Goal: Information Seeking & Learning: Check status

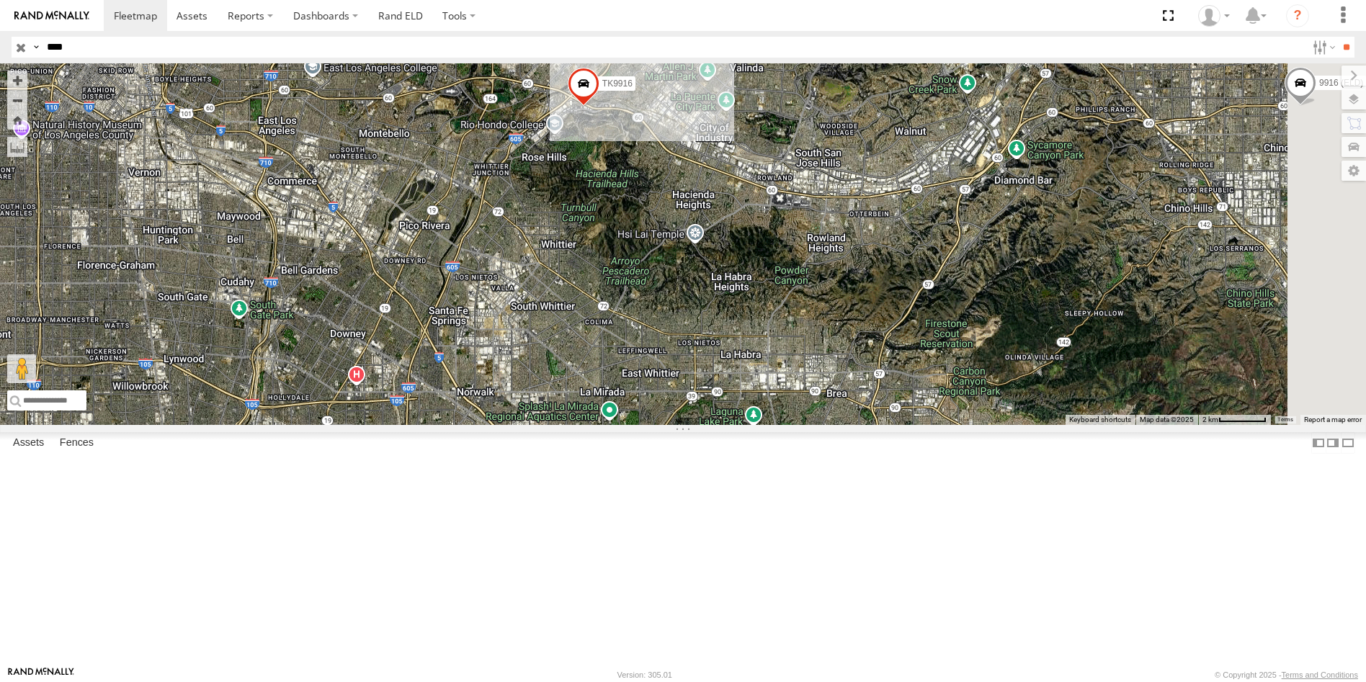
drag, startPoint x: 93, startPoint y: 39, endPoint x: 19, endPoint y: 58, distance: 76.0
click at [22, 58] on header "Search Query Asset ID Asset Label Registration Manufacturer Model VIN Job ID" at bounding box center [683, 47] width 1366 height 32
type input "***"
click at [1338, 37] on input "**" at bounding box center [1346, 47] width 17 height 21
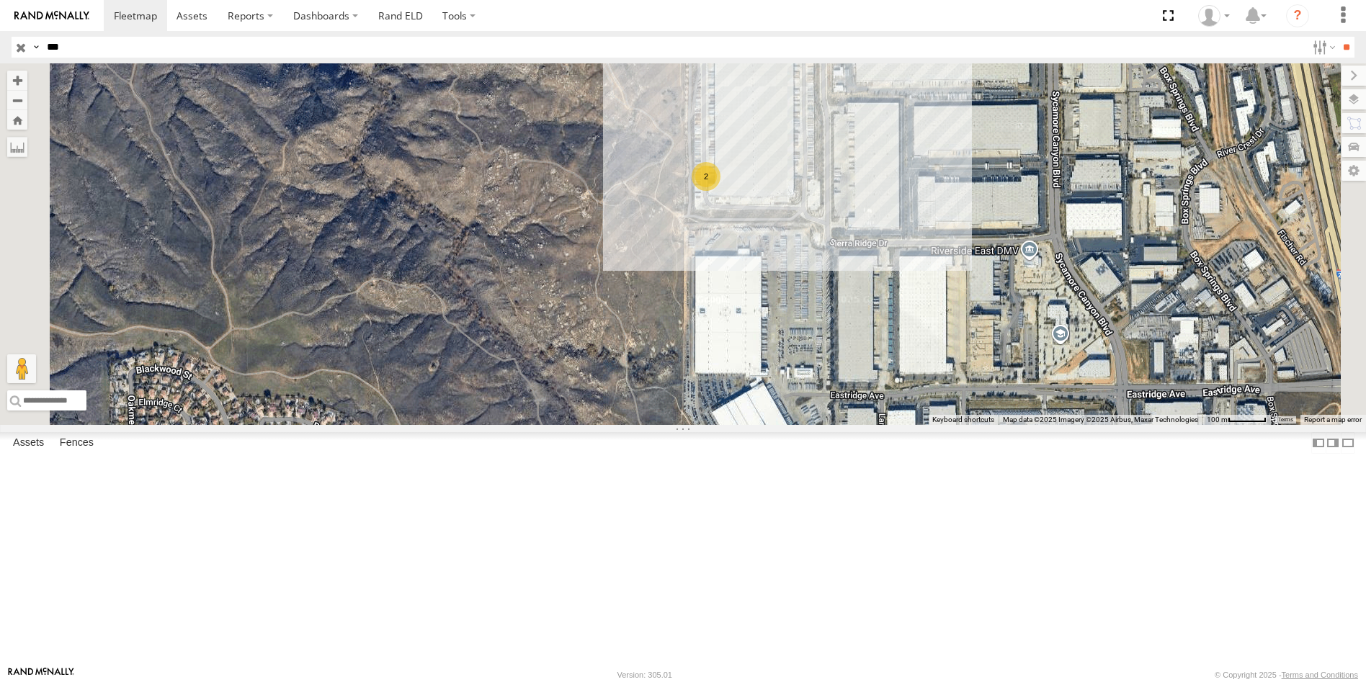
click at [721, 191] on div "2" at bounding box center [706, 176] width 29 height 29
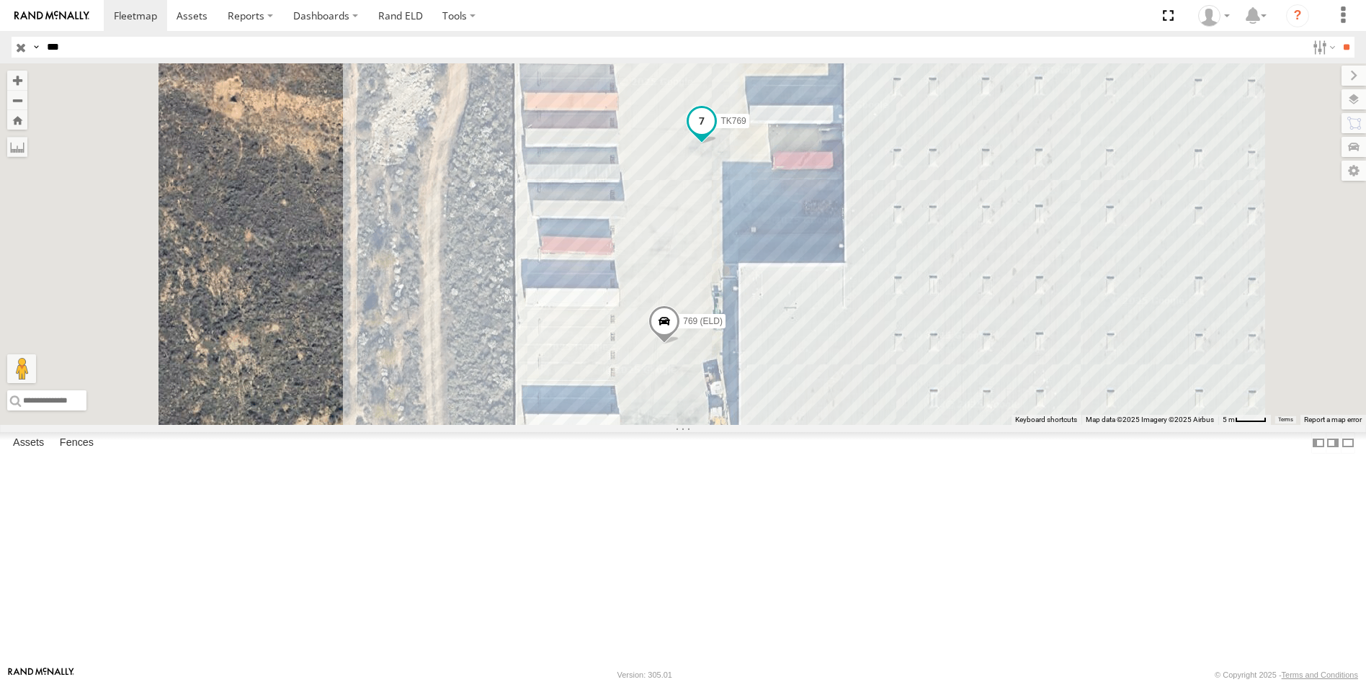
click at [715, 134] on span at bounding box center [702, 121] width 26 height 26
click at [695, 104] on link at bounding box center [677, 98] width 37 height 14
click at [715, 134] on span at bounding box center [702, 121] width 26 height 26
click at [695, 104] on link at bounding box center [677, 98] width 37 height 14
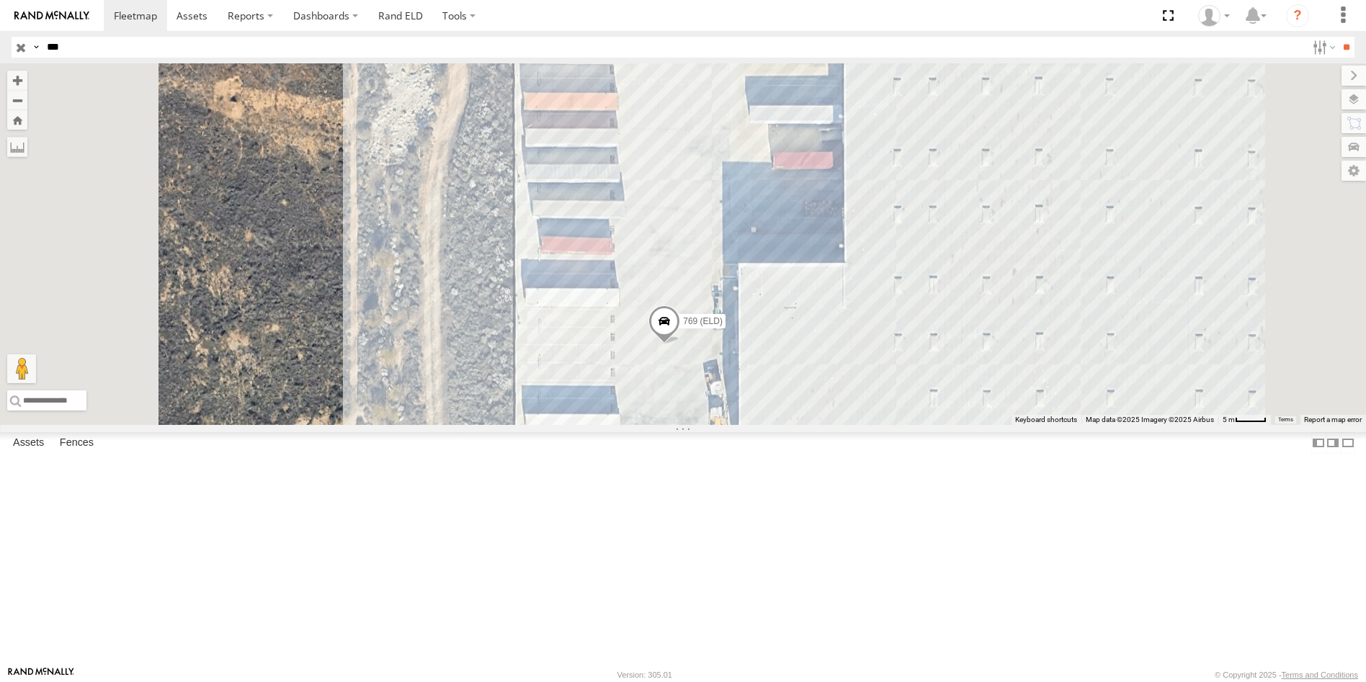
click at [680, 345] on span at bounding box center [665, 325] width 32 height 39
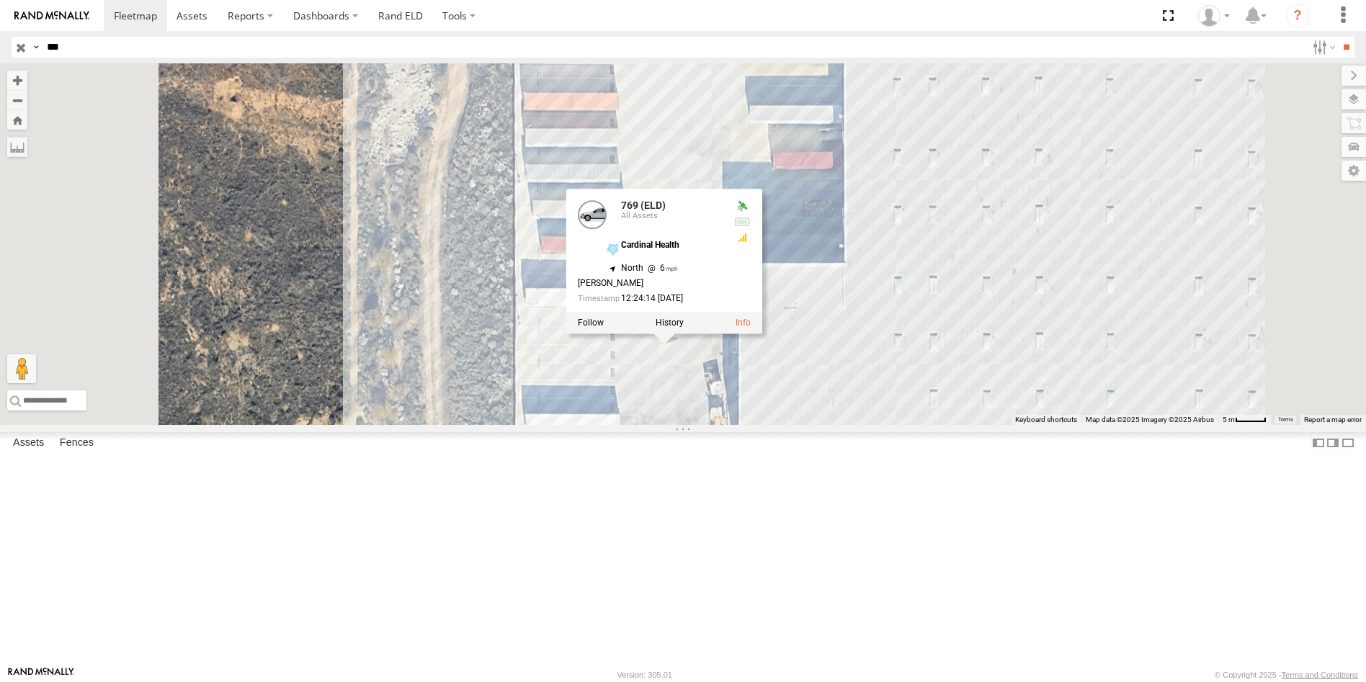
click at [833, 231] on div "TK769 769 (ELD) 769 (ELD) All Assets Cardinal Health 33.93627 , -117.30901 Nort…" at bounding box center [683, 244] width 1366 height 362
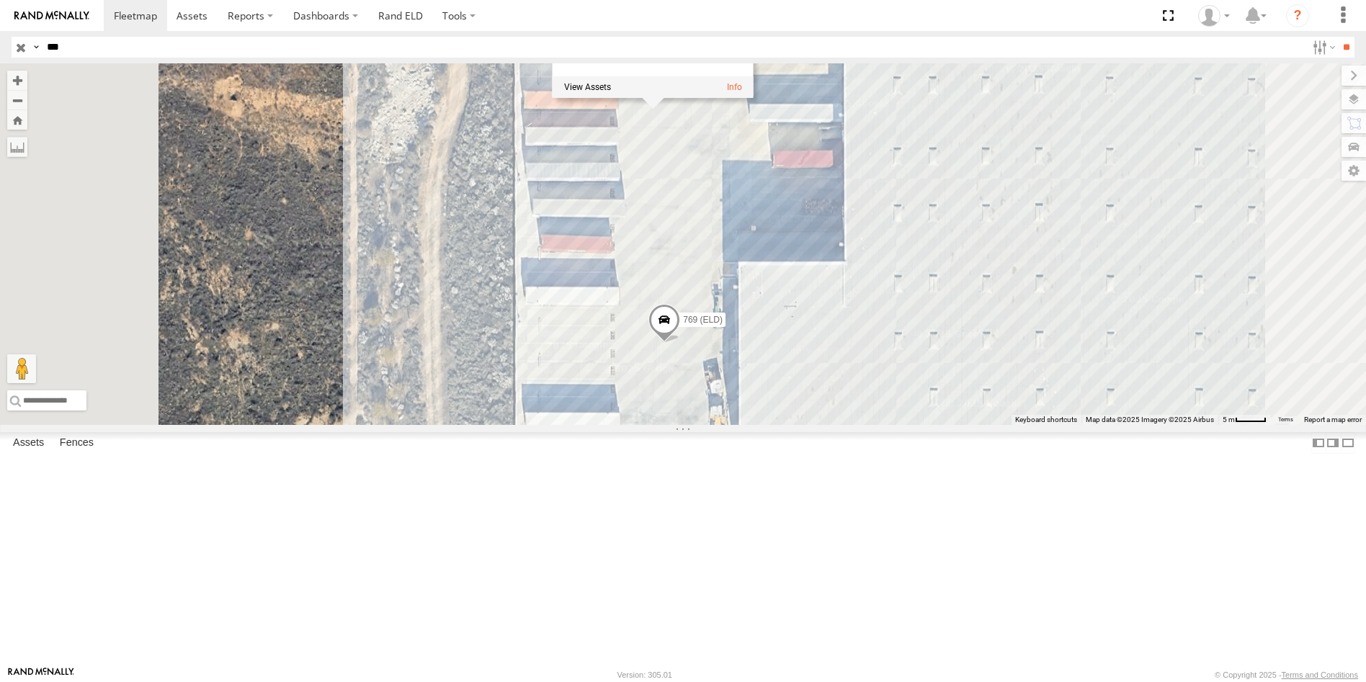
click at [849, 306] on div "TK769 769 (ELD) Cardinal Health Cardinal Health 4" at bounding box center [683, 244] width 1366 height 362
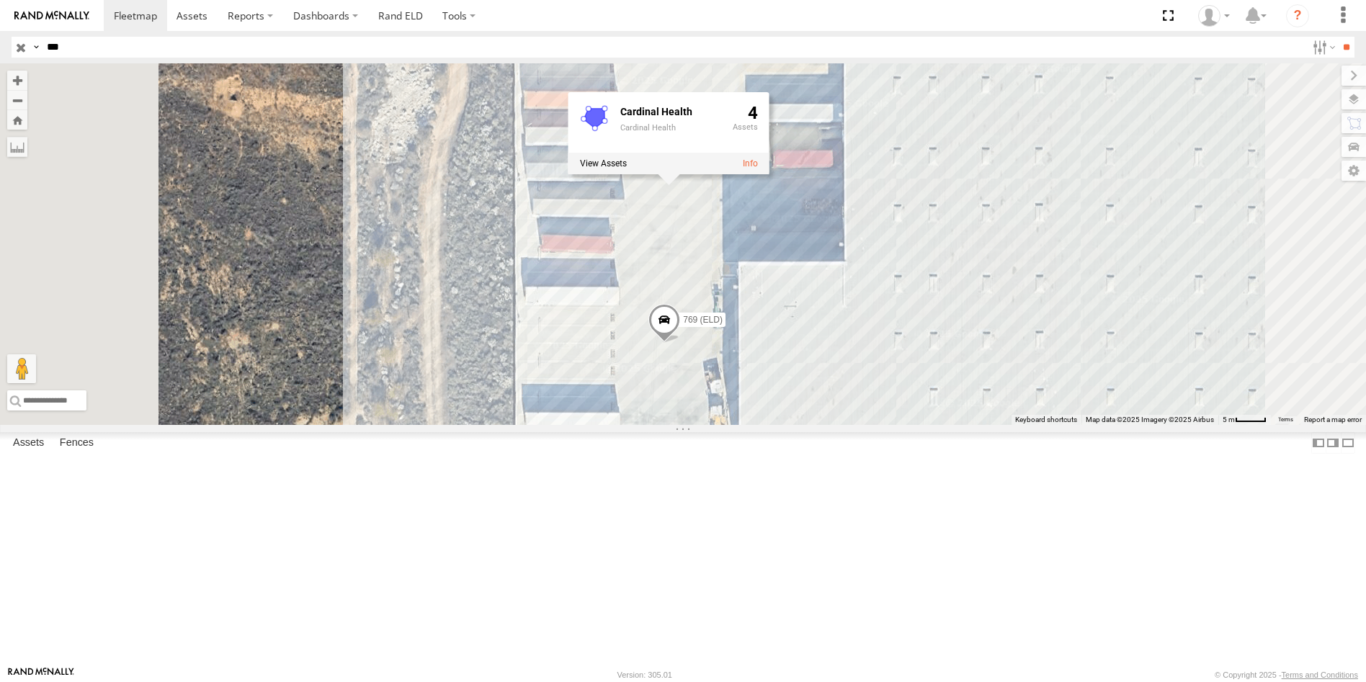
click at [543, 283] on div "TK769 769 (ELD) Cardinal Health Cardinal Health 4" at bounding box center [683, 244] width 1366 height 362
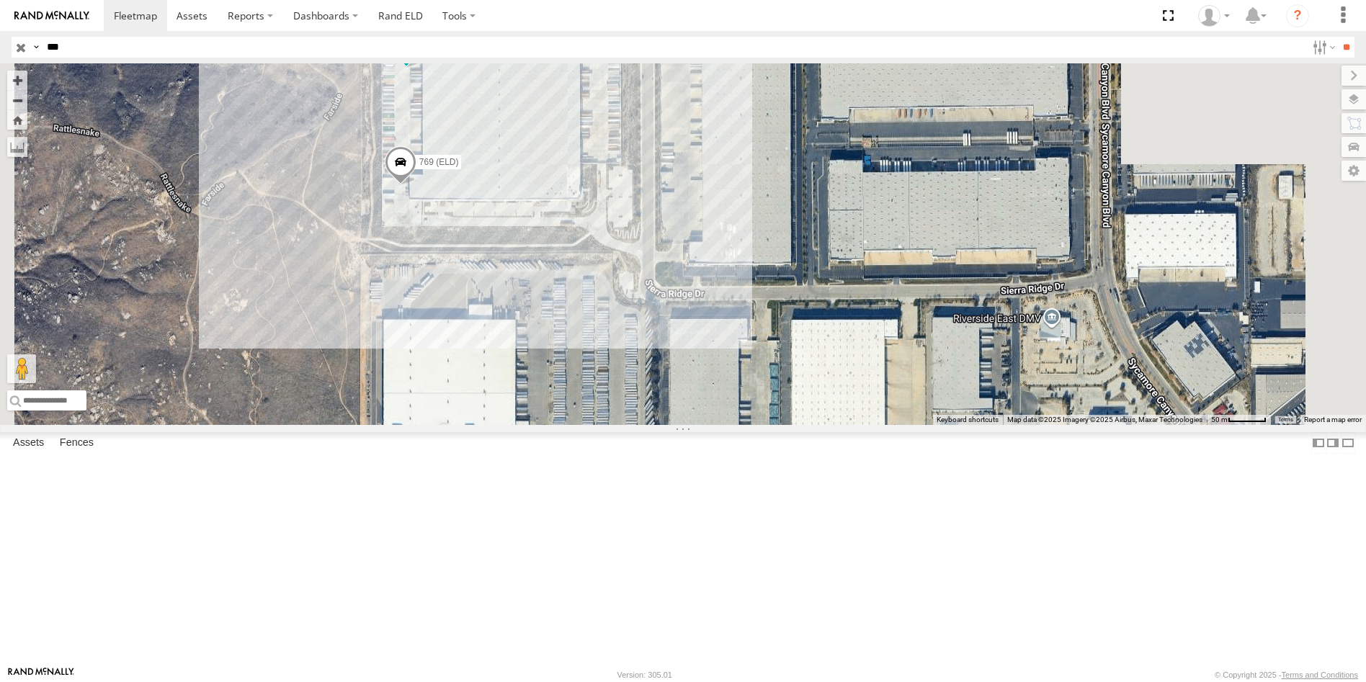
click at [419, 58] on span at bounding box center [406, 45] width 26 height 26
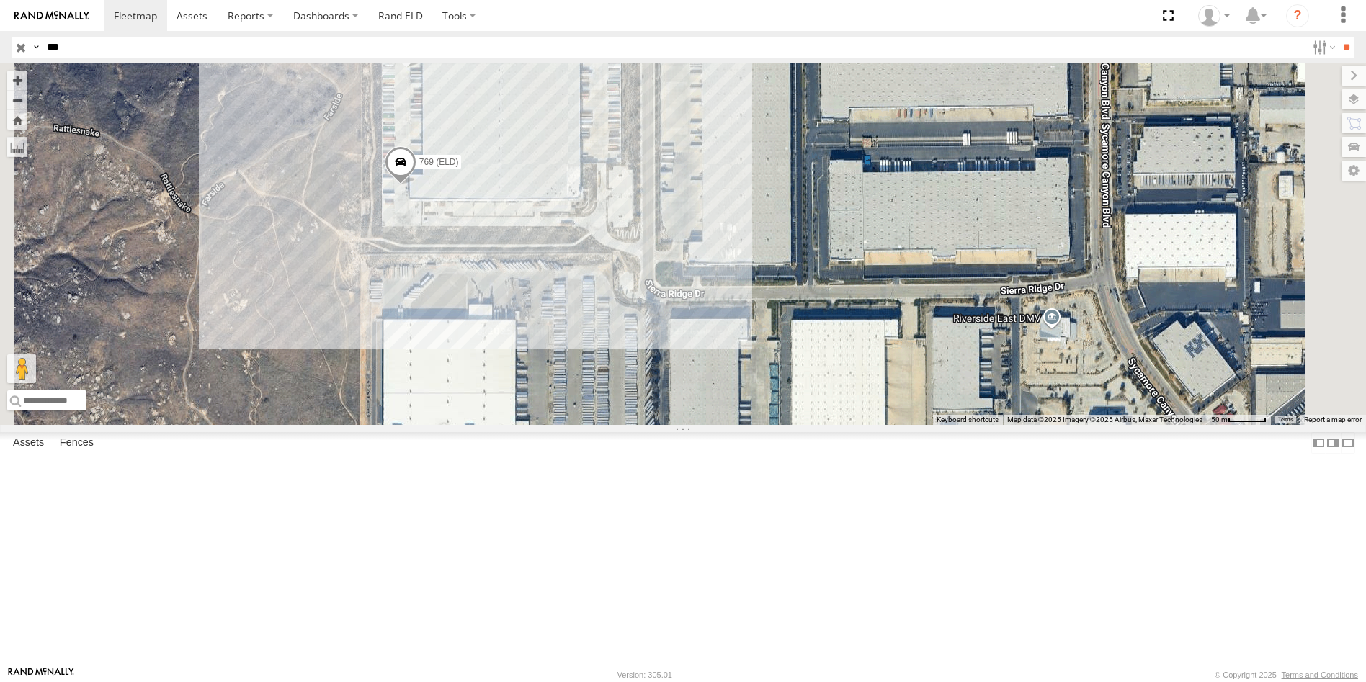
click at [400, 28] on link at bounding box center [381, 21] width 37 height 14
click at [419, 58] on span at bounding box center [406, 45] width 26 height 26
click at [559, 215] on div "TK769 769 (ELD) TK769 All Assets Cardinal Health 33.93772 , -117.30892 0 JOSE M…" at bounding box center [683, 244] width 1366 height 362
click at [417, 185] on span at bounding box center [401, 165] width 32 height 39
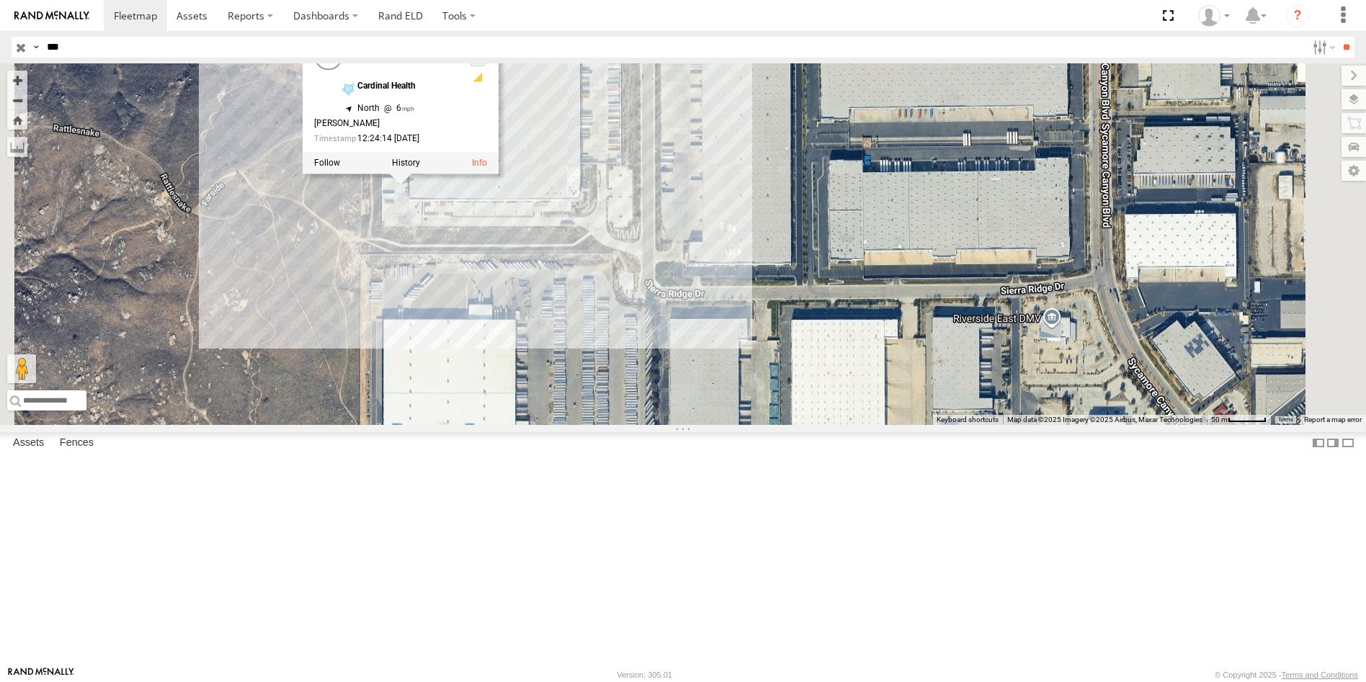
click at [524, 368] on div "TK769 769 (ELD) 769 (ELD) All Assets Cardinal Health 33.93627 , -117.30901 Nort…" at bounding box center [683, 244] width 1366 height 362
